Goal: Use online tool/utility: Utilize a website feature to perform a specific function

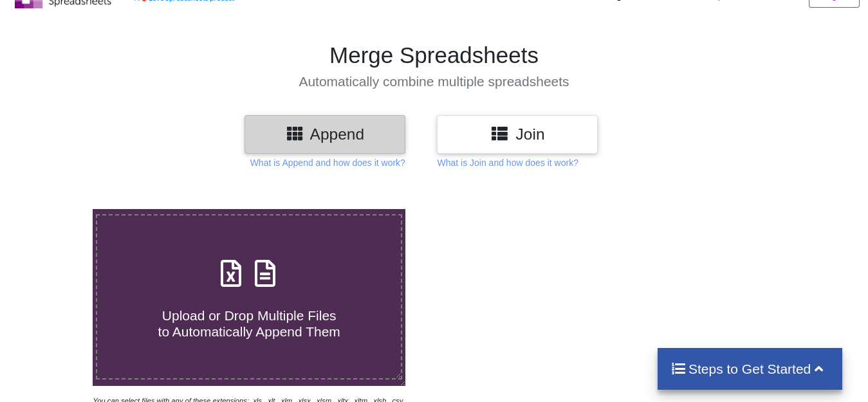
scroll to position [129, 0]
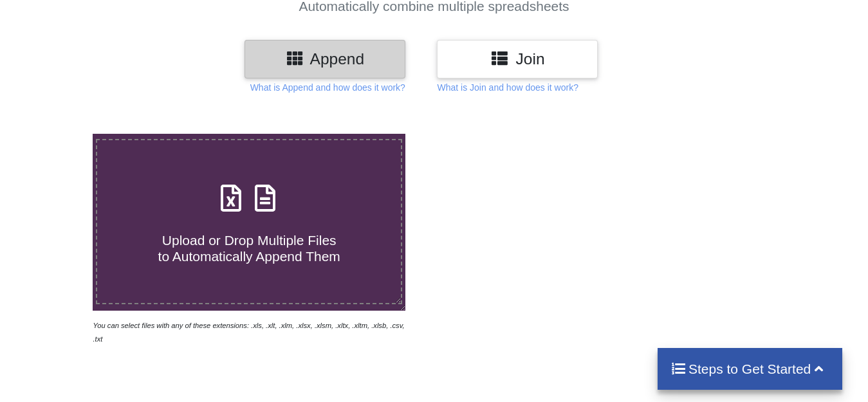
click at [274, 214] on span at bounding box center [249, 199] width 68 height 30
click at [58, 134] on input "Upload or Drop Multiple Files to Automatically Append Them" at bounding box center [58, 134] width 0 height 0
type input "C:\fakepath\Charan.xlsx"
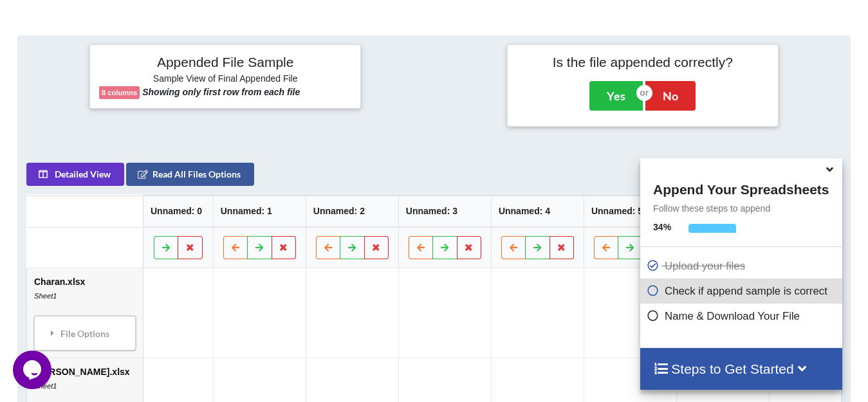
scroll to position [500, 0]
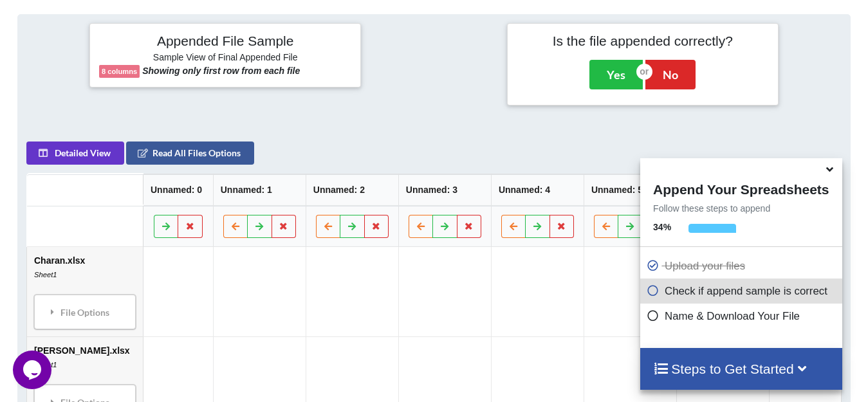
click at [831, 173] on icon at bounding box center [830, 168] width 14 height 12
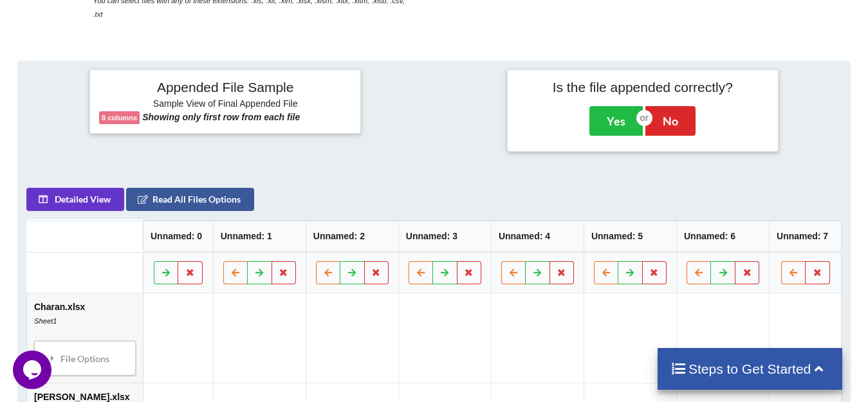
scroll to position [436, 0]
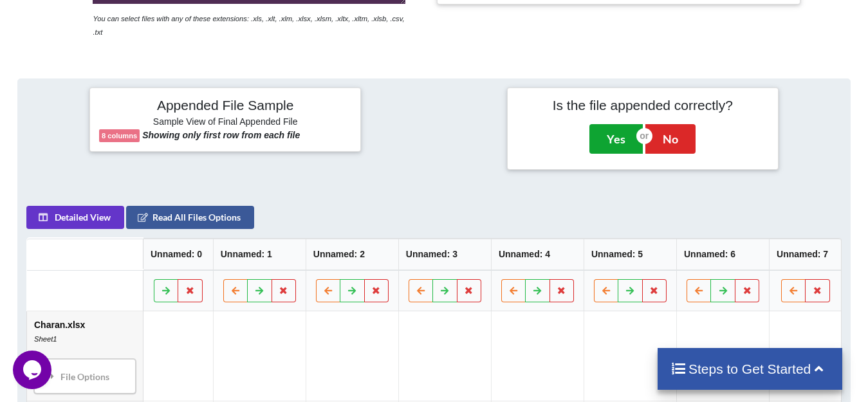
click at [624, 126] on button "Yes" at bounding box center [616, 139] width 53 height 30
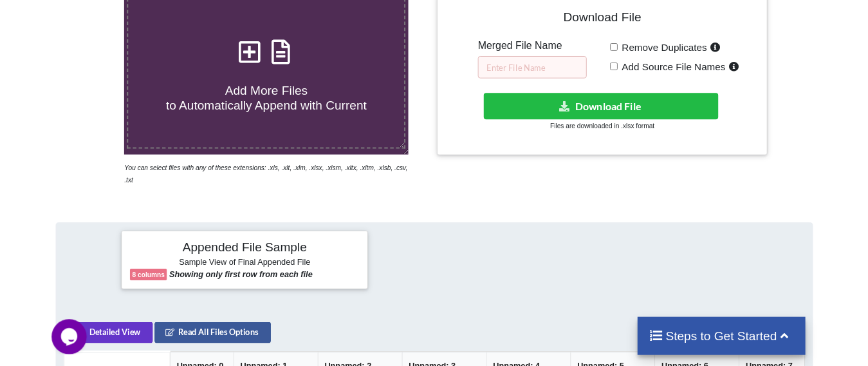
scroll to position [262, 0]
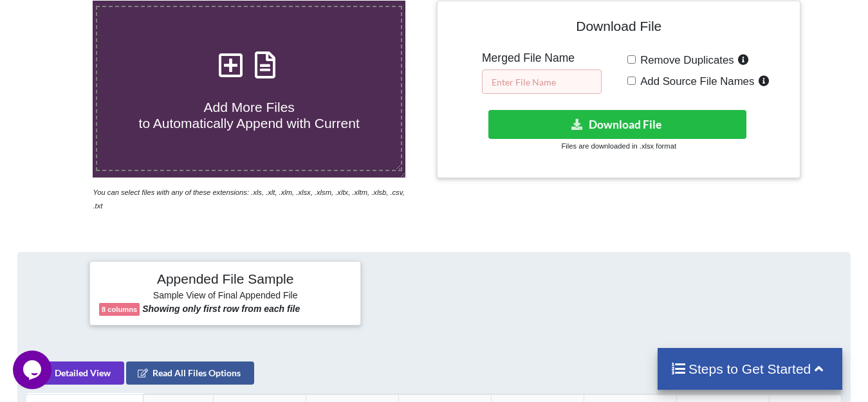
click at [567, 82] on input "text" at bounding box center [542, 82] width 120 height 24
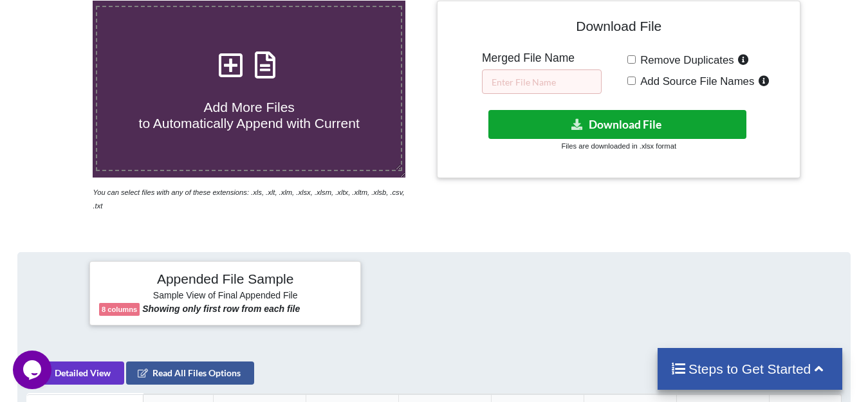
click at [578, 122] on icon at bounding box center [578, 124] width 14 height 10
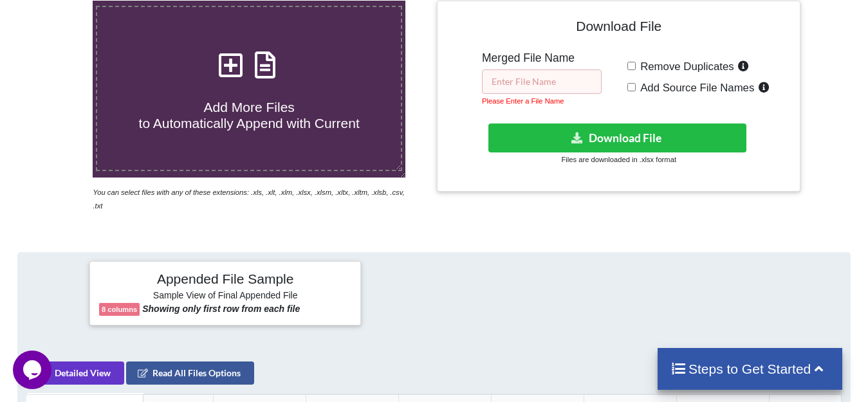
click at [560, 90] on input "text" at bounding box center [542, 82] width 120 height 24
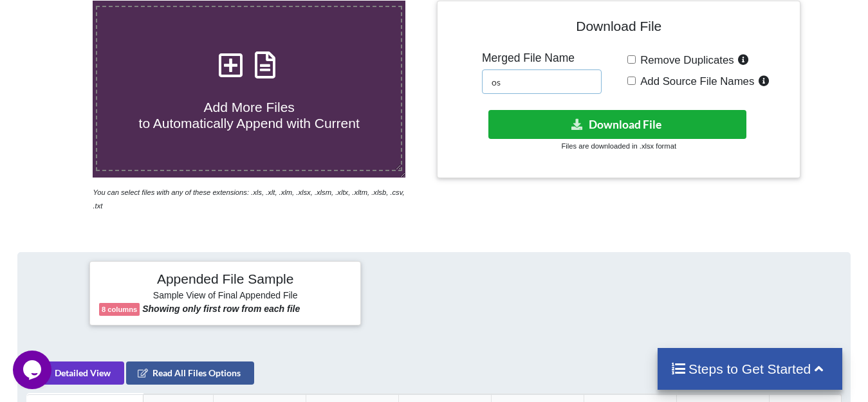
type input "os"
click at [571, 120] on icon at bounding box center [578, 124] width 14 height 10
